Goal: Navigation & Orientation: Find specific page/section

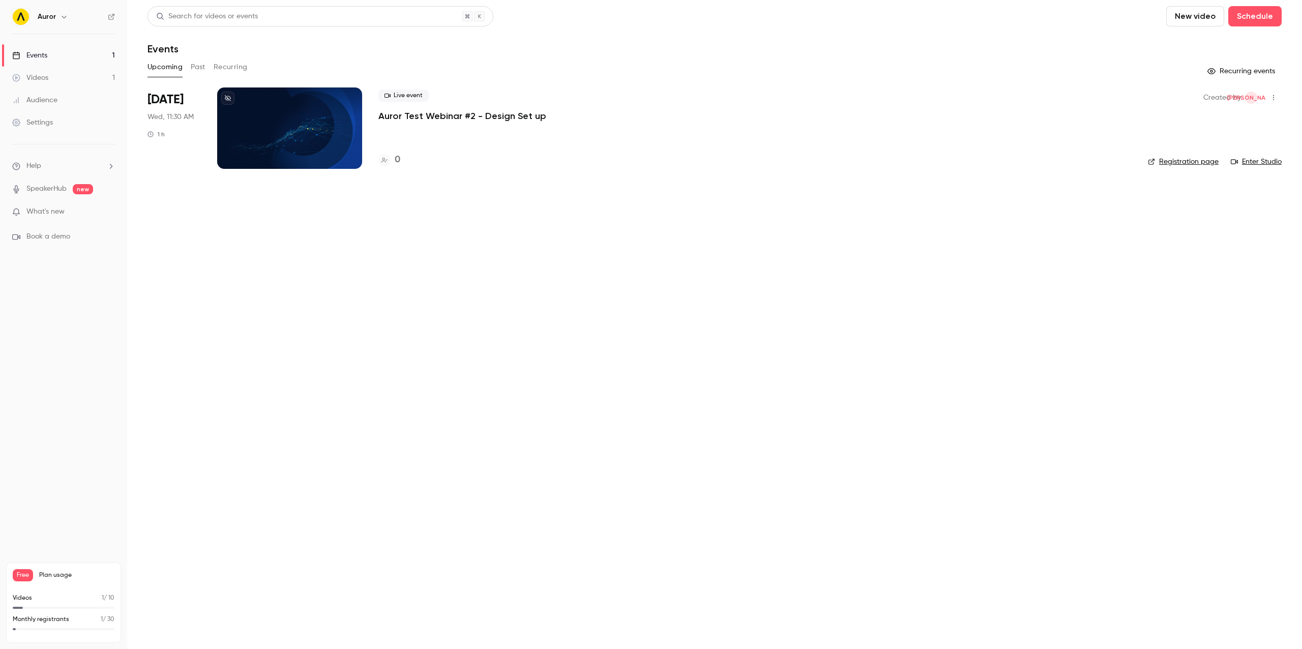
click at [10, 75] on link "Videos 1" at bounding box center [63, 78] width 127 height 22
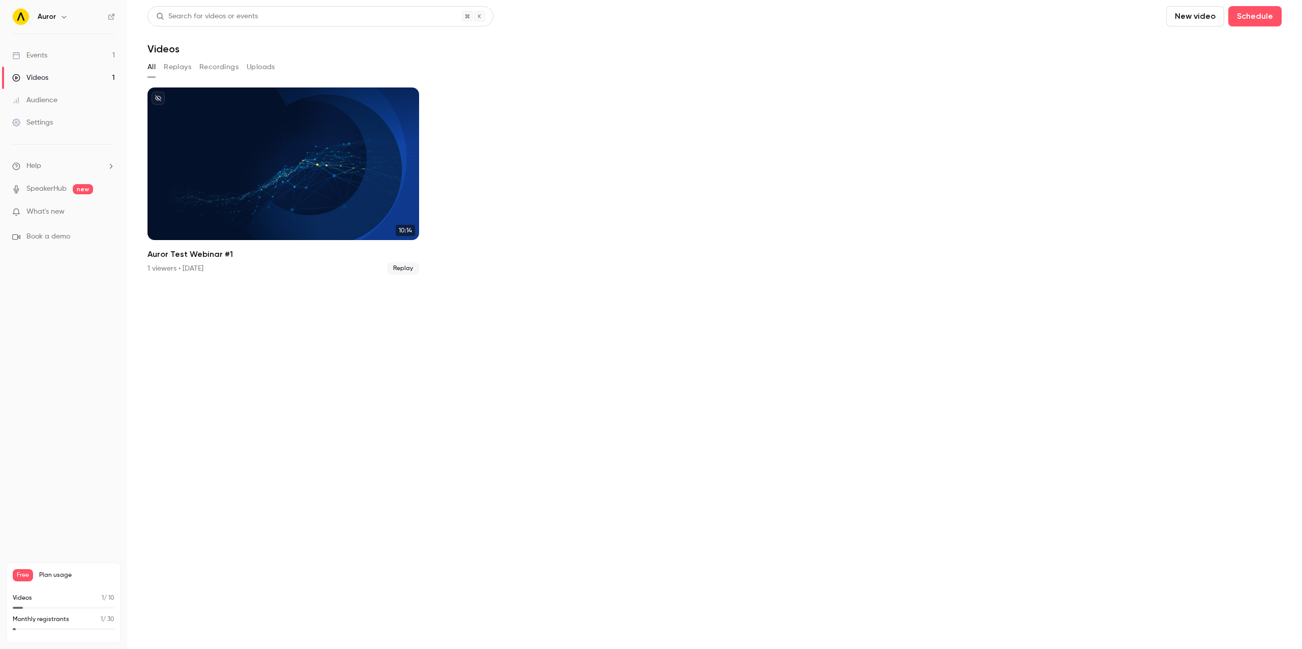
drag, startPoint x: 43, startPoint y: 52, endPoint x: 143, endPoint y: 78, distance: 103.0
click at [43, 52] on div "Events" at bounding box center [29, 55] width 35 height 10
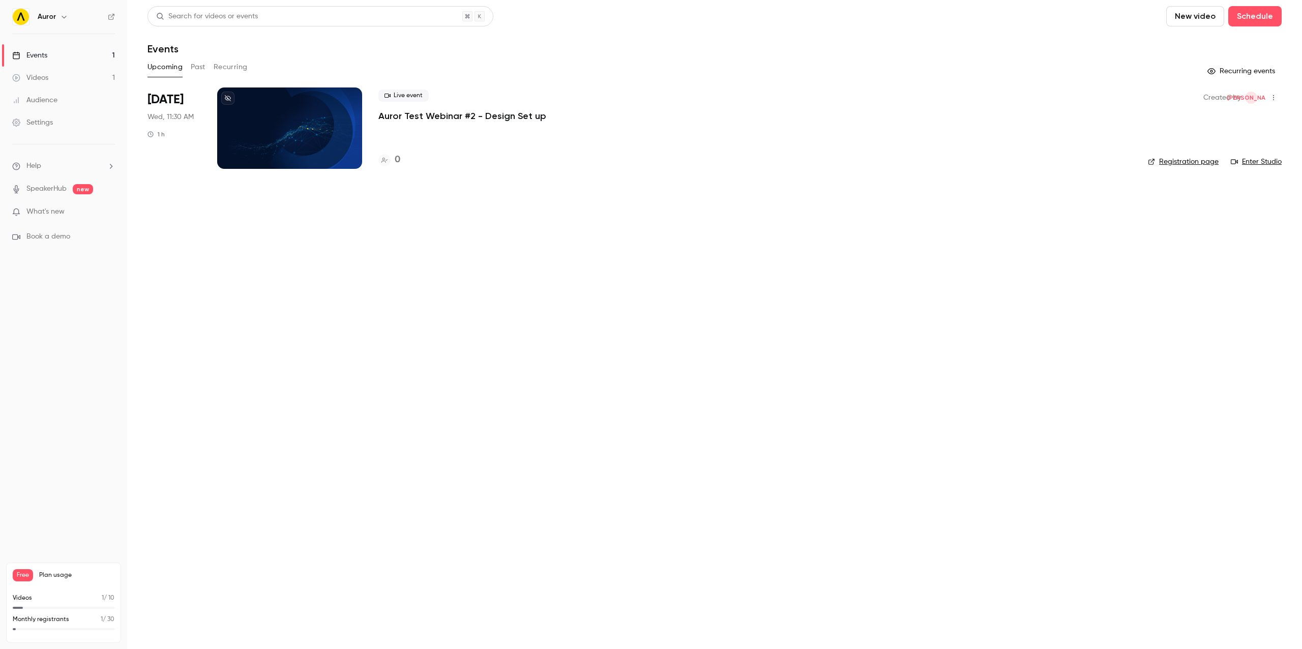
click at [1260, 161] on link "Enter Studio" at bounding box center [1256, 162] width 51 height 10
